Goal: Find specific page/section: Find specific page/section

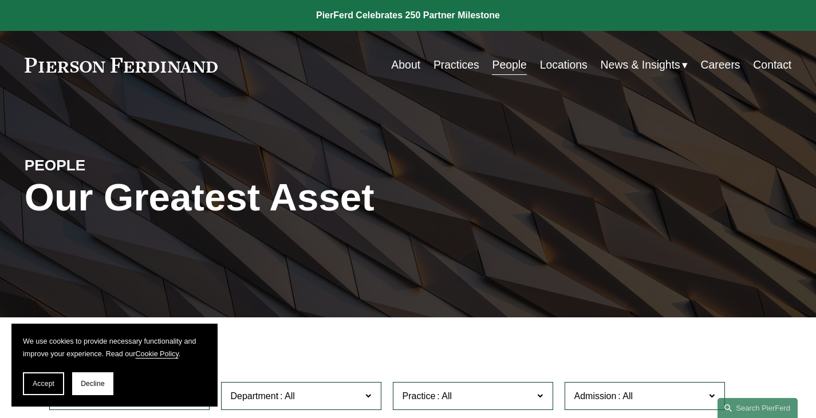
scroll to position [114, 0]
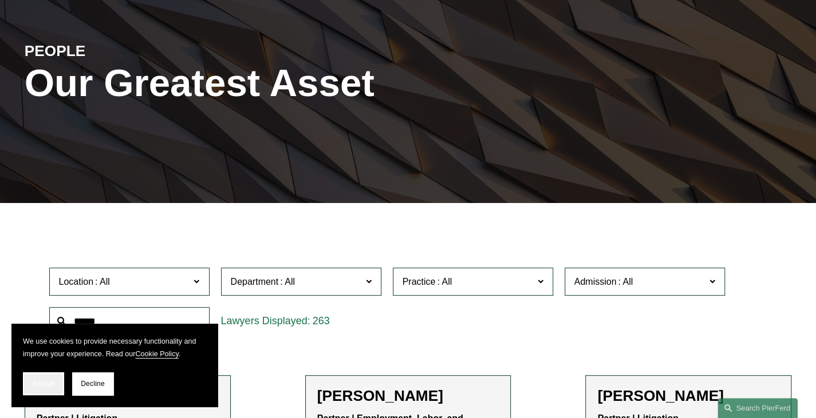
click at [45, 382] on span "Accept" at bounding box center [44, 384] width 22 height 8
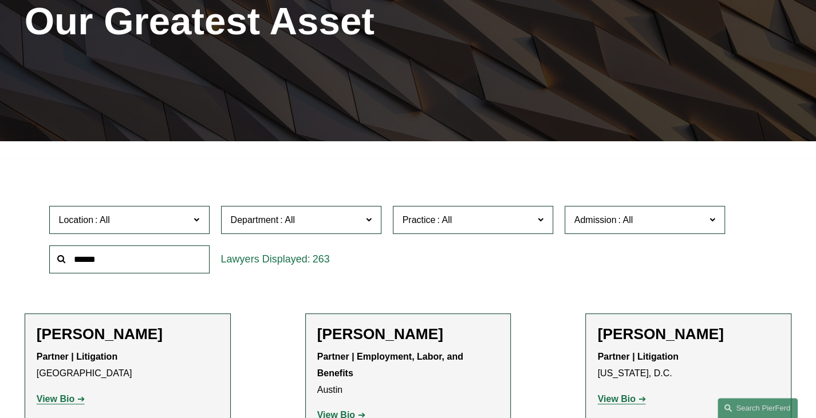
scroll to position [172, 0]
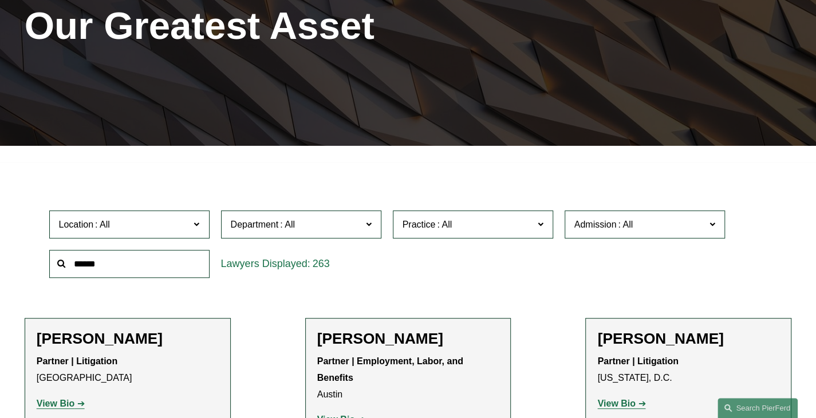
click at [156, 273] on input "text" at bounding box center [129, 264] width 160 height 28
click at [71, 271] on input "text" at bounding box center [129, 264] width 160 height 28
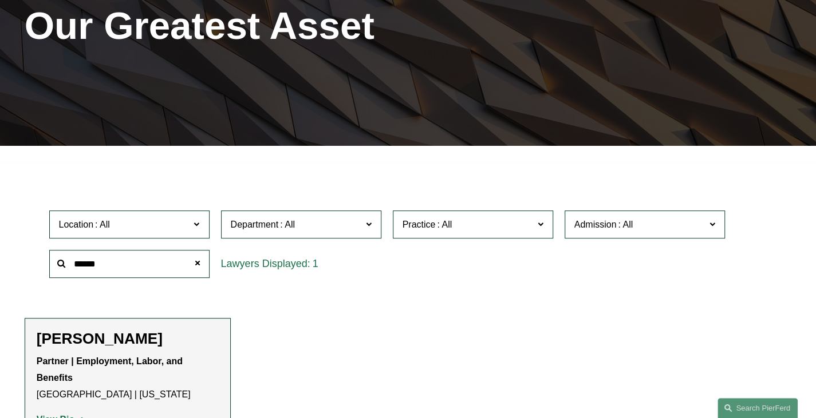
type input "******"
click at [110, 377] on p "Partner | Employment, Labor, and Benefits [GEOGRAPHIC_DATA] | [US_STATE]" at bounding box center [128, 378] width 182 height 49
click at [112, 374] on p "Partner | Employment, Labor, and Benefits [GEOGRAPHIC_DATA] | [US_STATE]" at bounding box center [128, 378] width 182 height 49
click at [116, 349] on h2 "[PERSON_NAME]" at bounding box center [128, 339] width 182 height 18
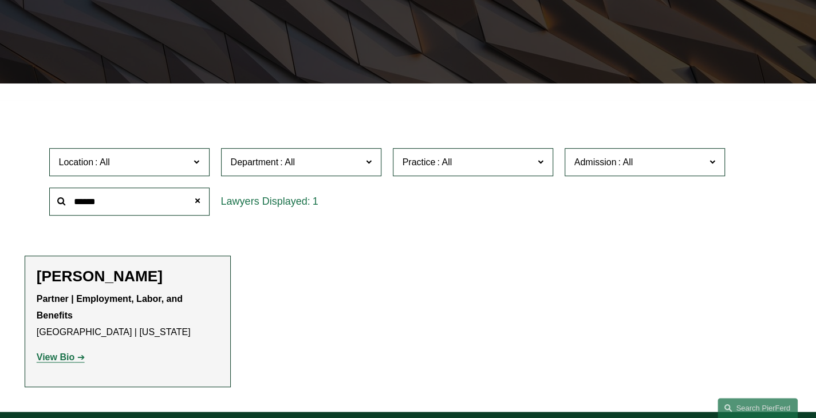
scroll to position [286, 0]
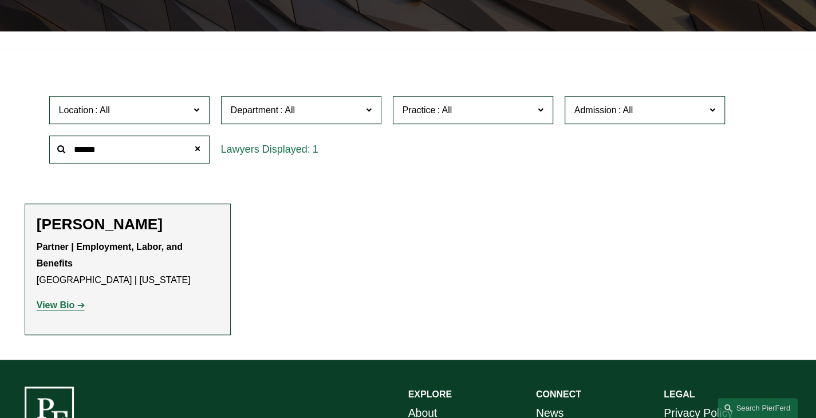
click at [52, 309] on strong "View Bio" at bounding box center [56, 305] width 38 height 10
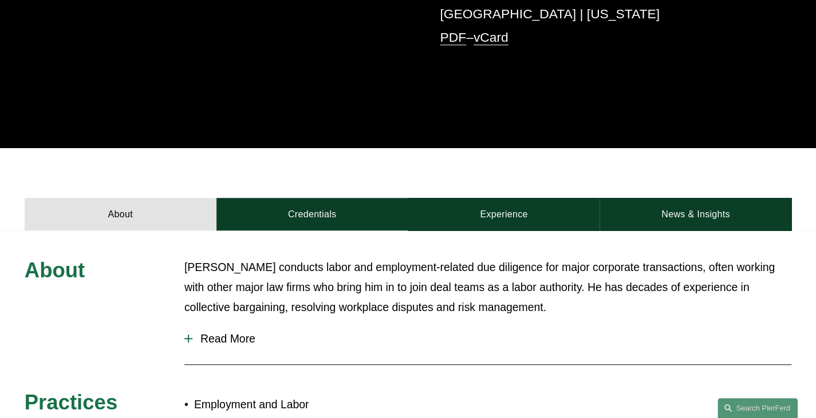
scroll to position [286, 0]
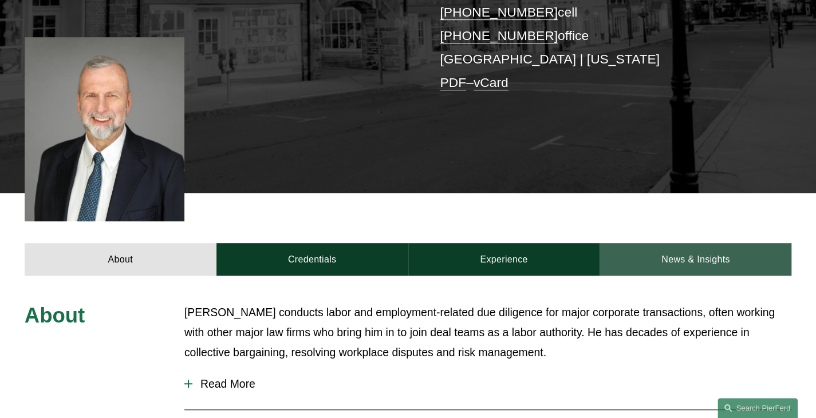
click at [682, 243] on link "News & Insights" at bounding box center [695, 259] width 192 height 33
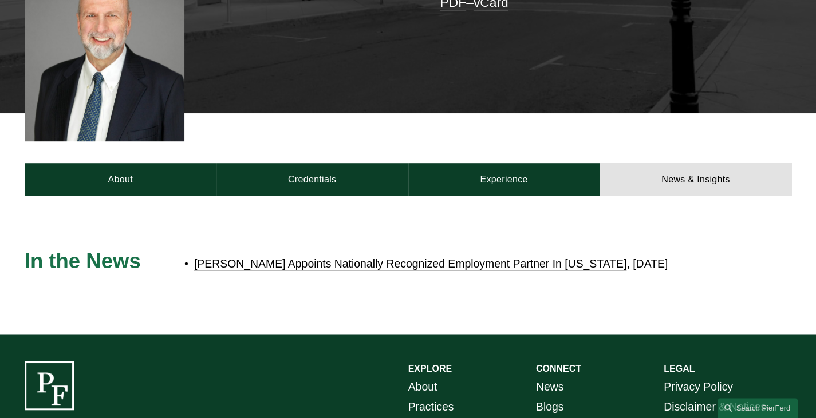
scroll to position [500, 0]
